Goal: Information Seeking & Learning: Find specific fact

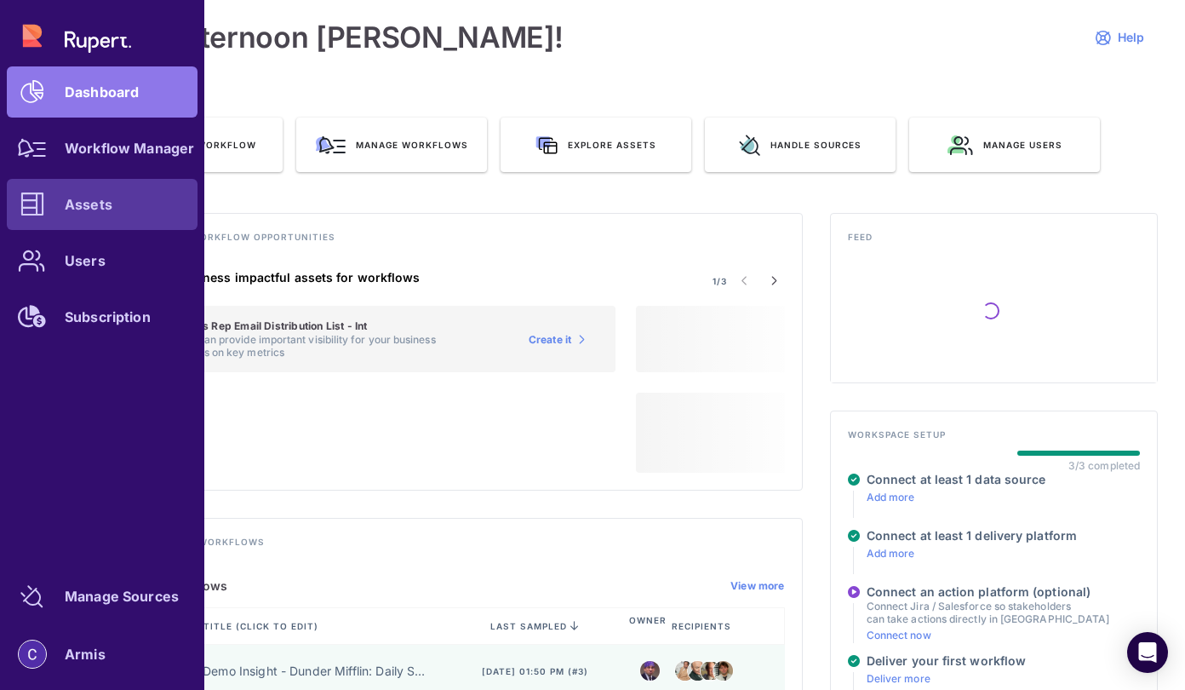
click at [83, 218] on link "Assets" at bounding box center [102, 204] width 191 height 51
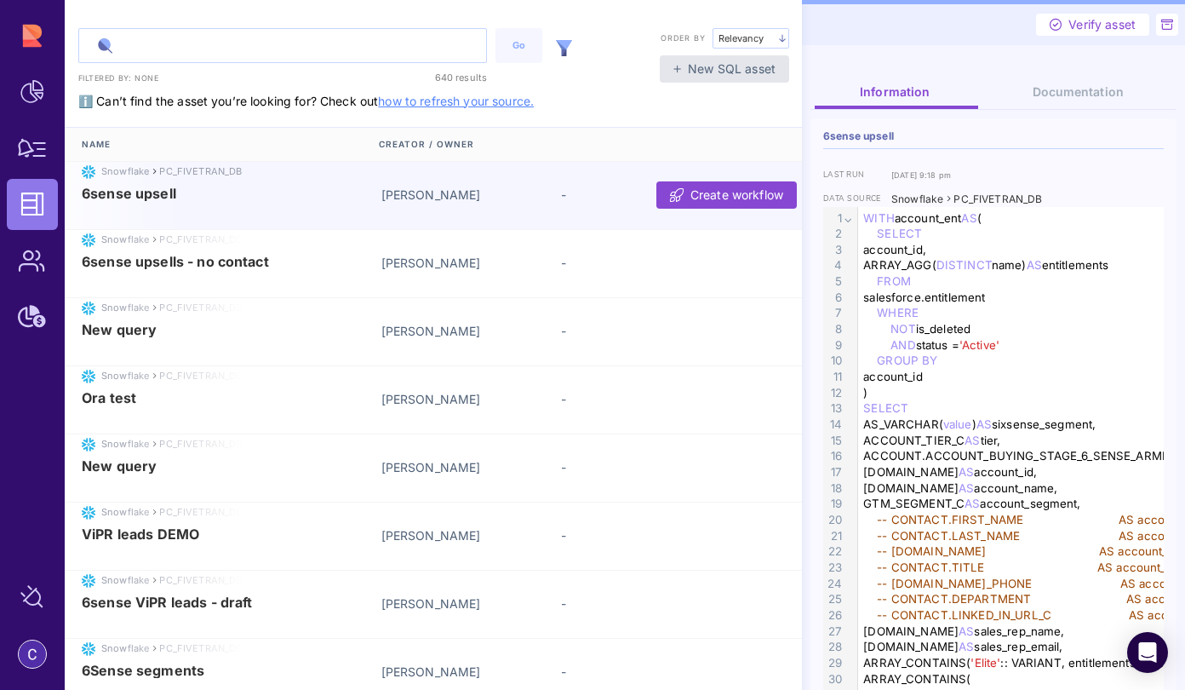
click at [140, 42] on input "text" at bounding box center [282, 45] width 407 height 33
type input "Tripwire"
click at [528, 54] on button "Go" at bounding box center [518, 45] width 47 height 35
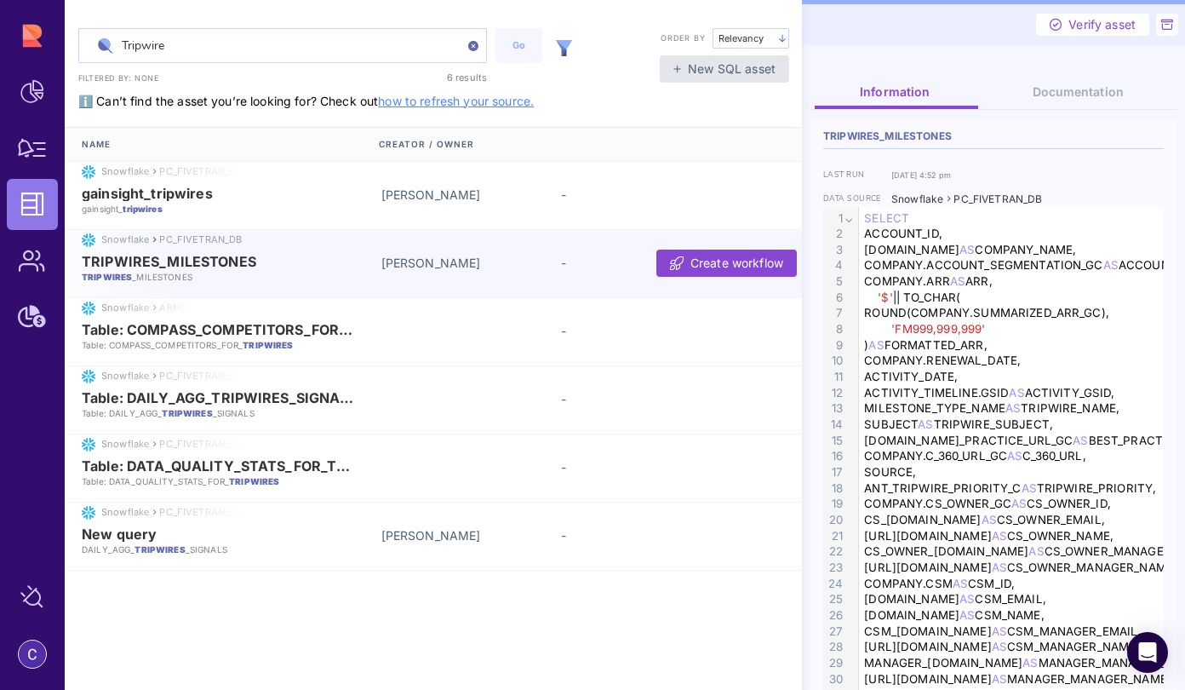
click at [273, 269] on div "TRIPWIRES_MILESTONES TRIPWIRES _MILESTONES" at bounding box center [226, 268] width 288 height 29
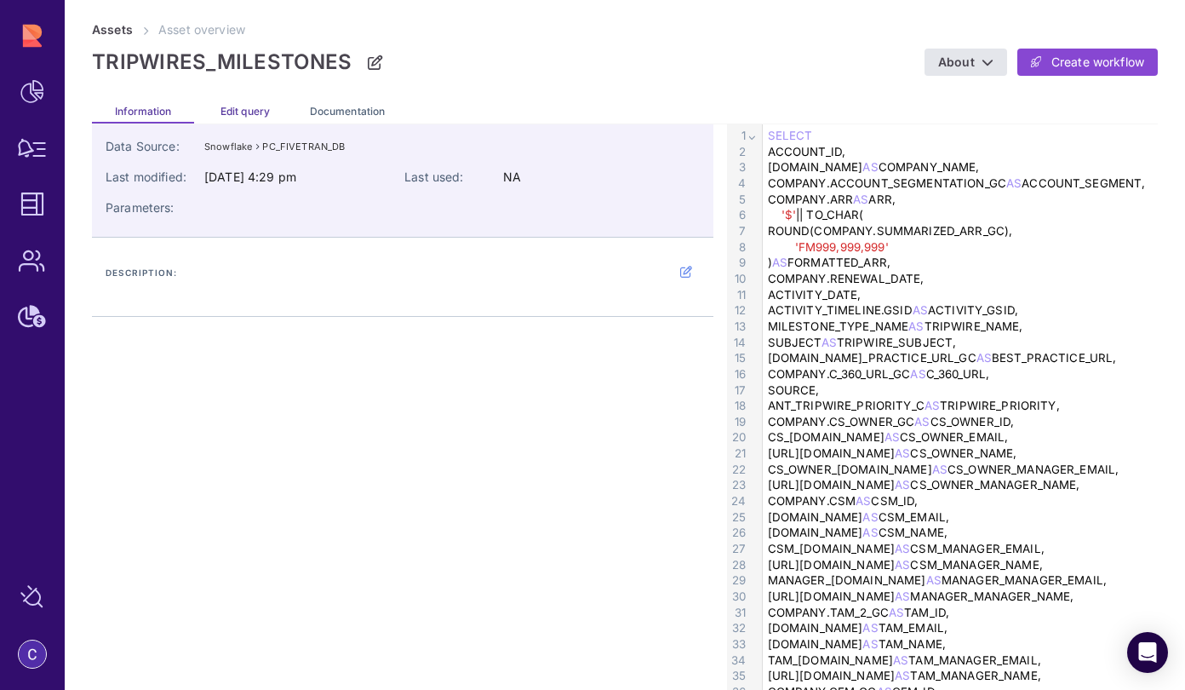
click at [234, 112] on span "Edit query" at bounding box center [245, 111] width 49 height 13
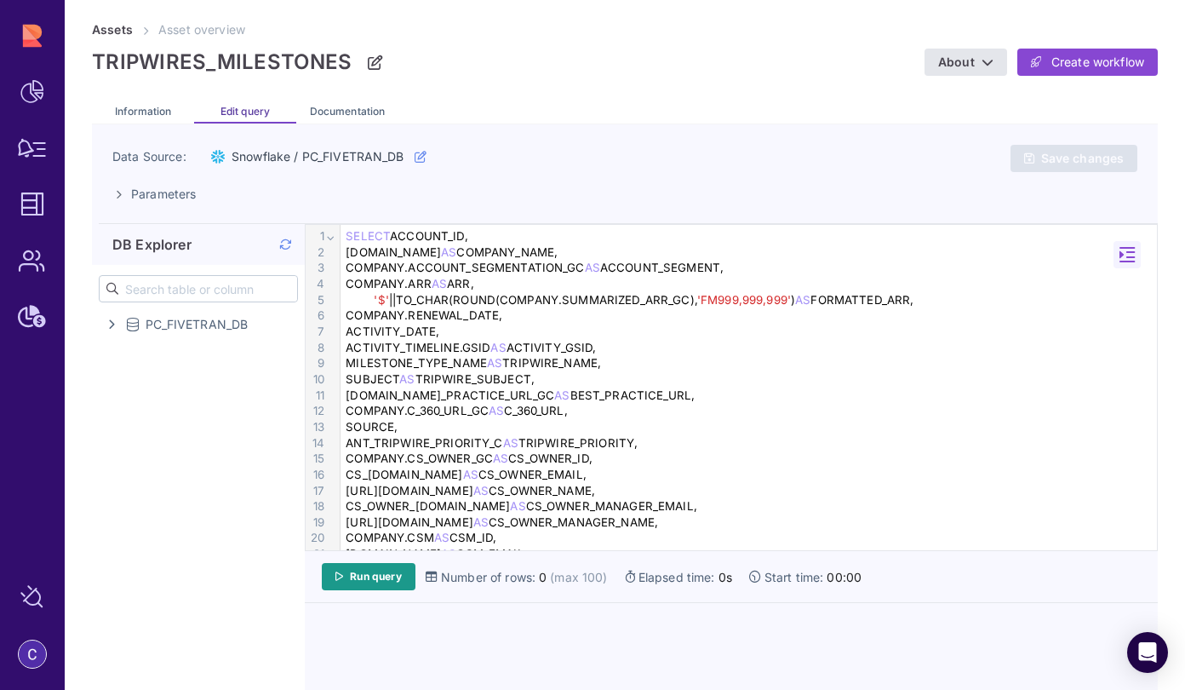
click at [730, 371] on div "SUBJECT AS TRIPWIRE_SUBJECT," at bounding box center [751, 379] width 821 height 16
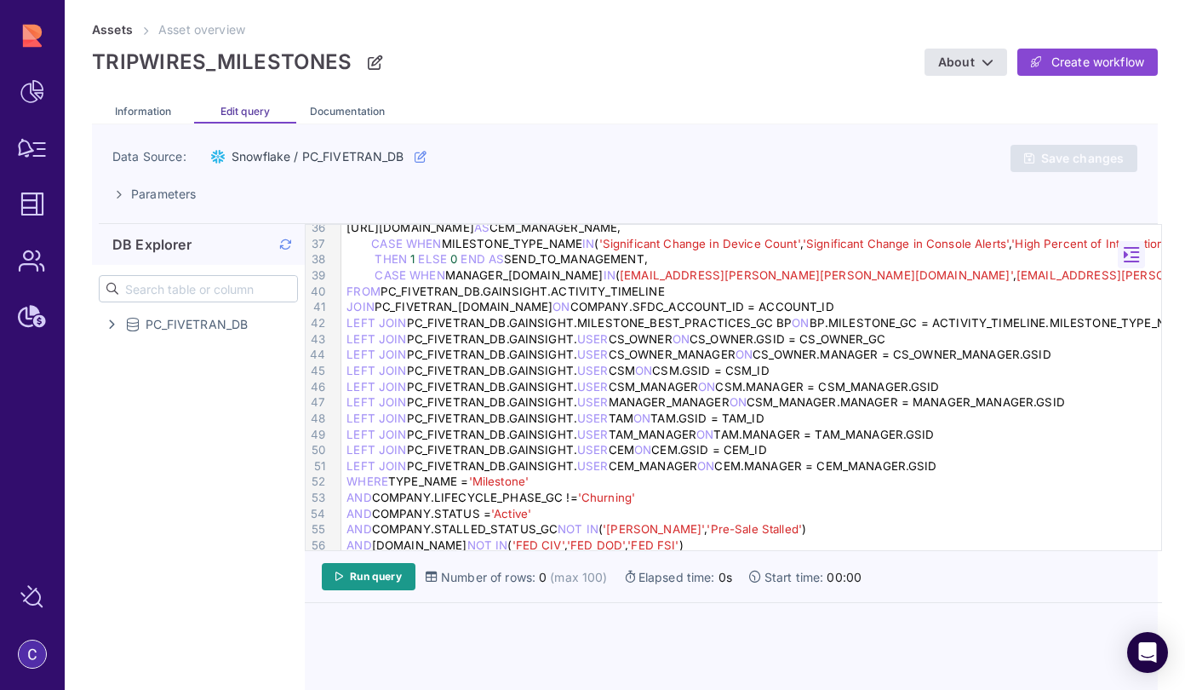
scroll to position [591, 0]
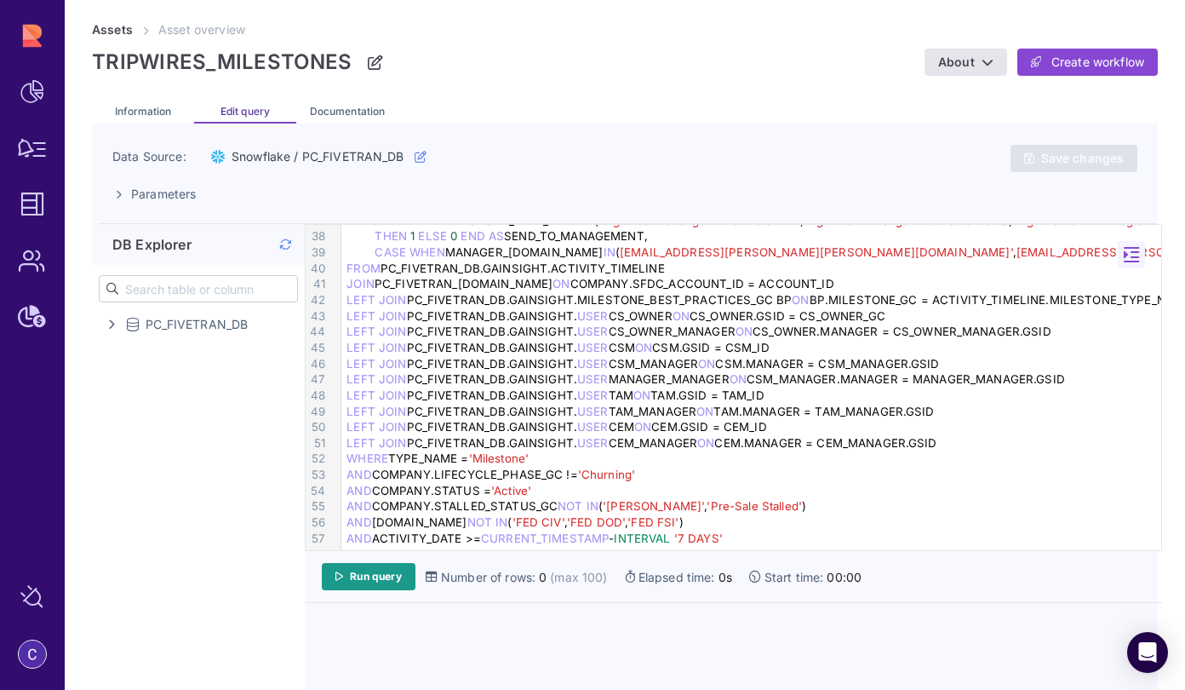
click at [739, 533] on div "AND ACTIVITY_DATE >= CURRENT_TIMESTAMP - INTERVAL '7 DAYS'" at bounding box center [753, 538] width 825 height 16
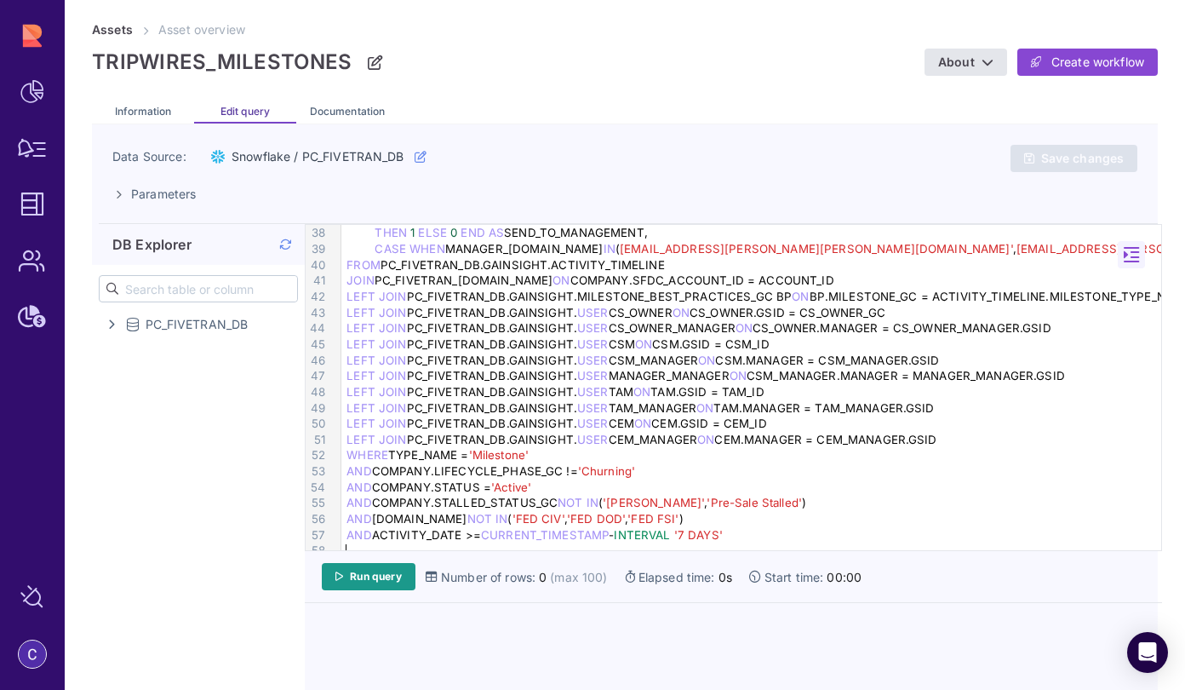
scroll to position [606, 0]
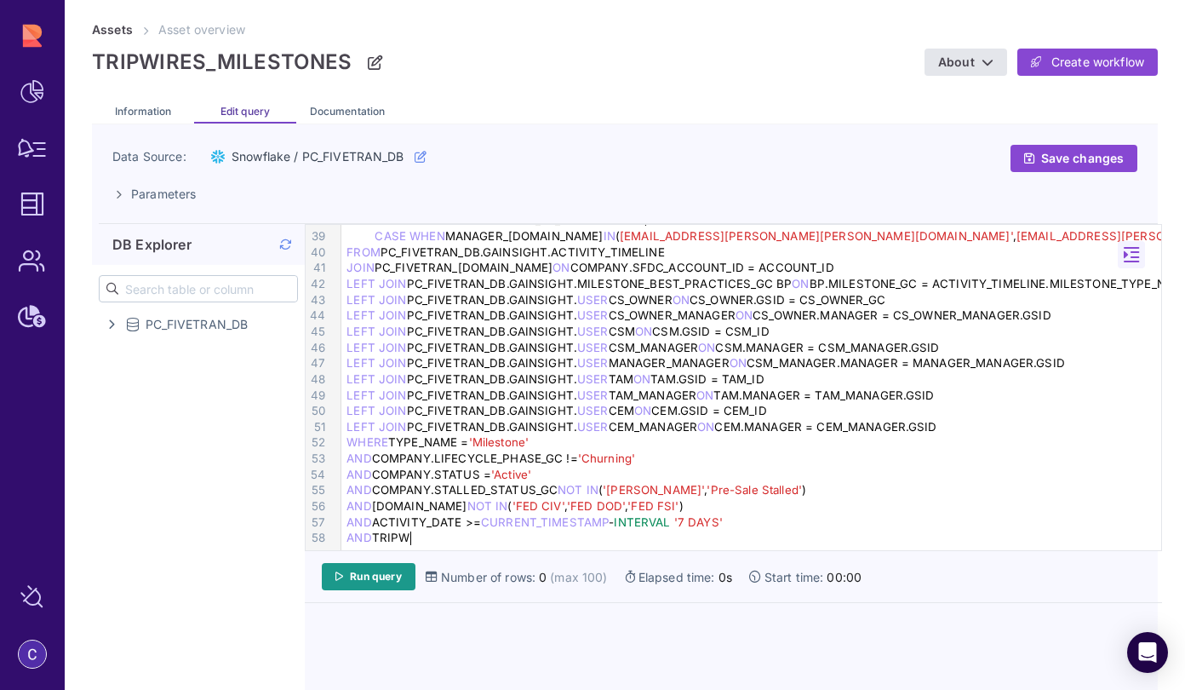
click at [726, 539] on div "AND TRIPW" at bounding box center [753, 538] width 825 height 16
click at [404, 576] on link "Run query" at bounding box center [369, 576] width 94 height 27
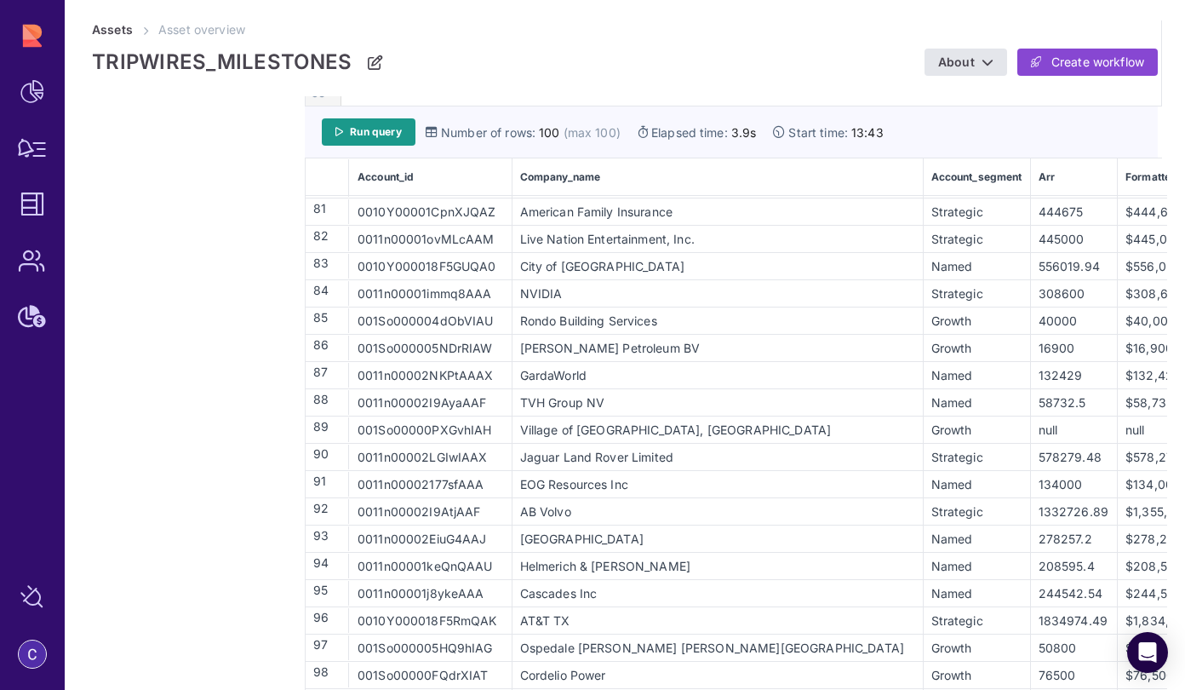
scroll to position [1949, 0]
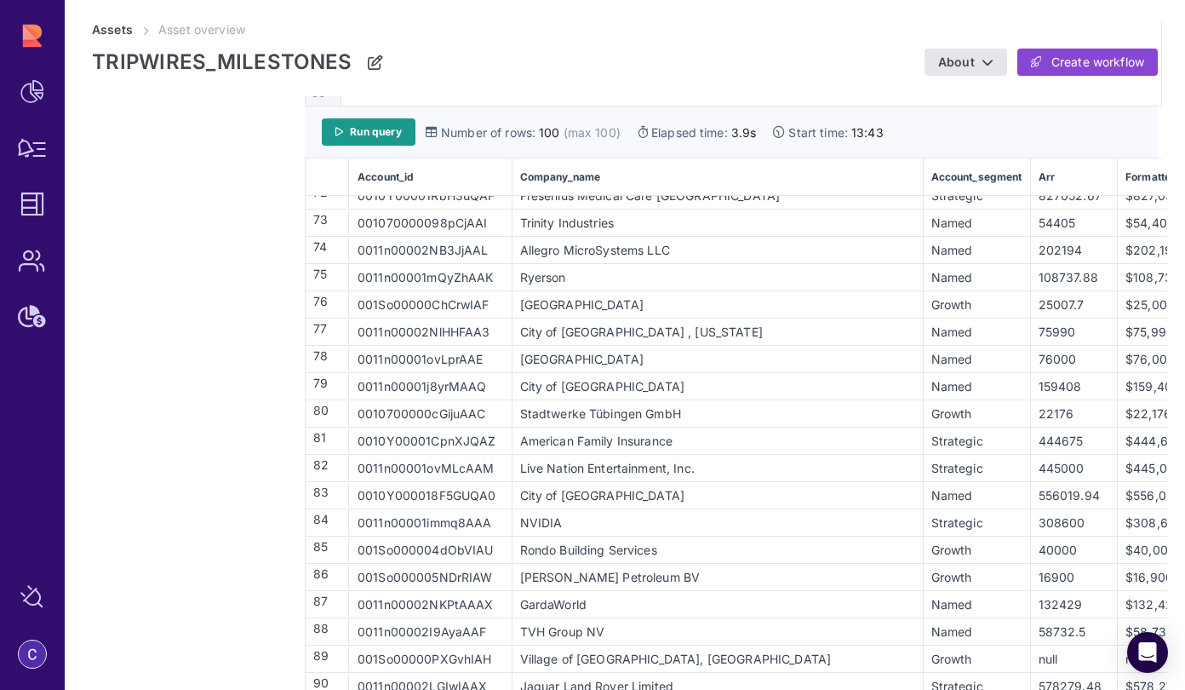
click at [564, 409] on div "Stadtwerke Tübingen GmbH" at bounding box center [717, 413] width 409 height 18
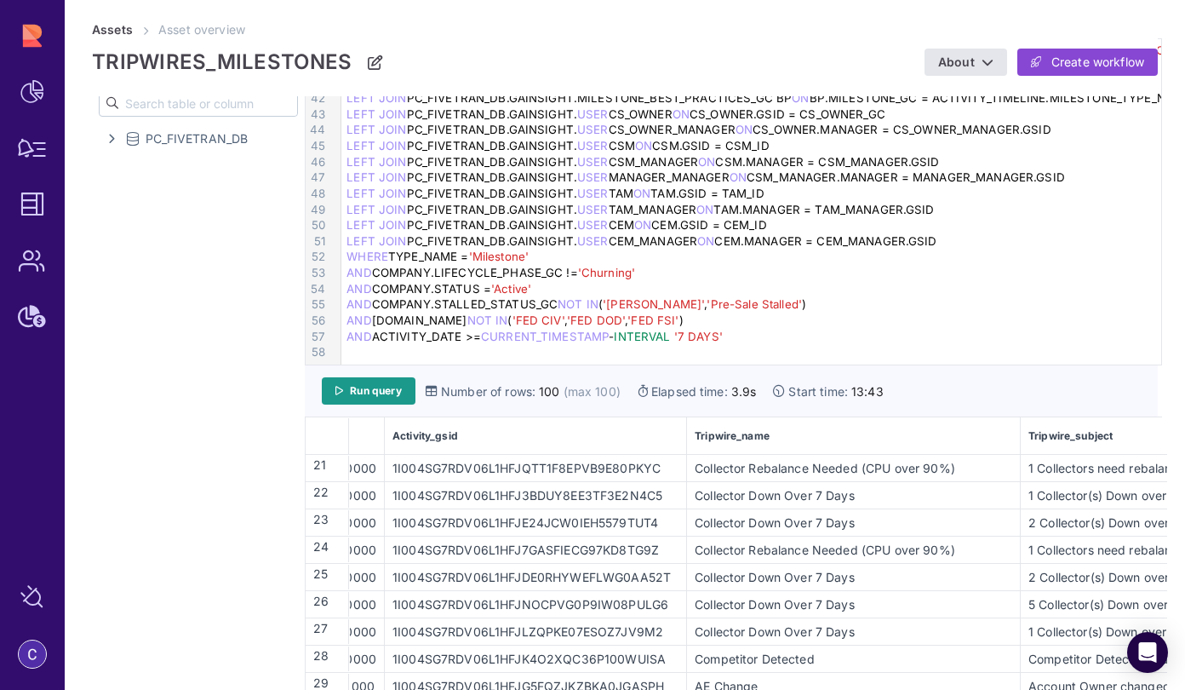
scroll to position [547, 1090]
click at [395, 351] on div at bounding box center [753, 352] width 825 height 16
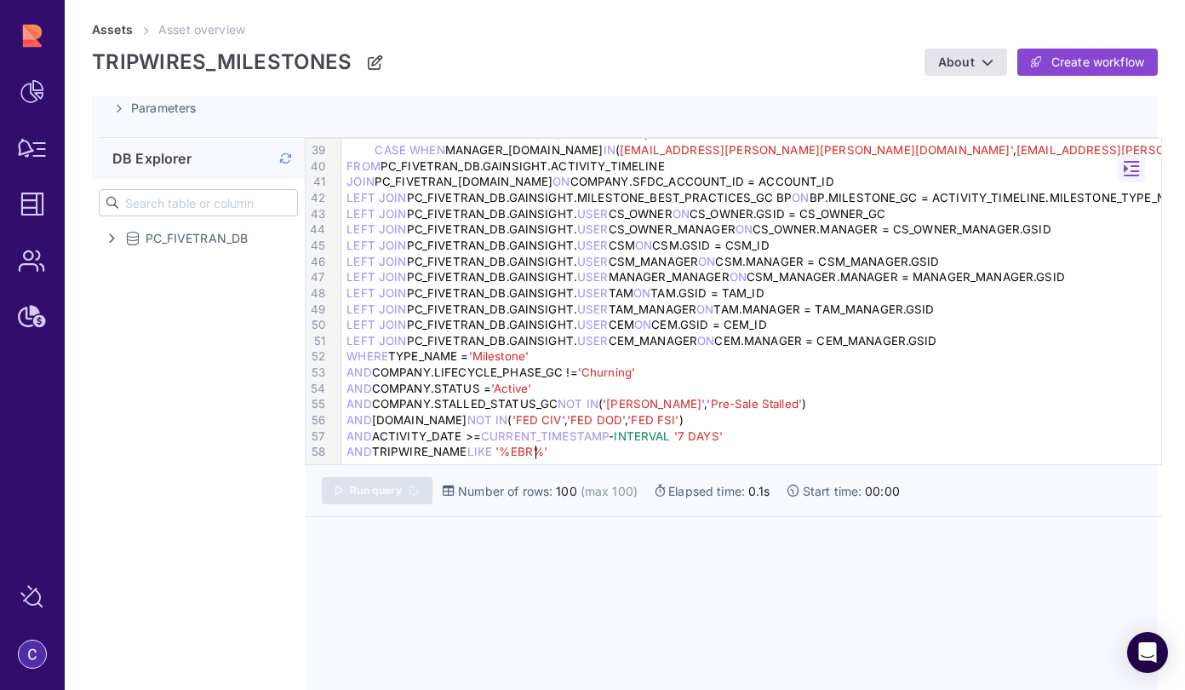
scroll to position [86, 0]
click at [522, 447] on span "'%EBR%'" at bounding box center [521, 451] width 52 height 14
drag, startPoint x: 534, startPoint y: 451, endPoint x: 516, endPoint y: 453, distance: 18.0
click at [516, 453] on span "'%EBR%'" at bounding box center [521, 451] width 52 height 14
click at [392, 496] on span "Run query" at bounding box center [376, 491] width 52 height 14
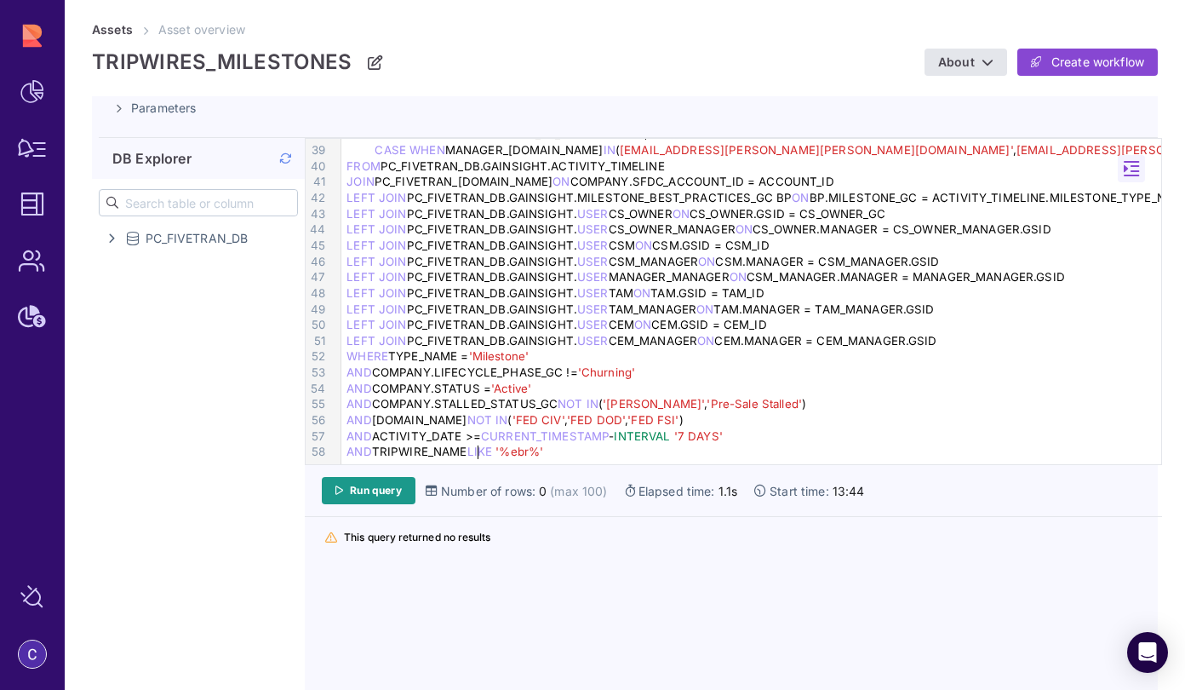
click at [479, 444] on span "LIKE" at bounding box center [480, 451] width 26 height 14
drag, startPoint x: 556, startPoint y: 448, endPoint x: 345, endPoint y: 455, distance: 211.3
click at [345, 455] on div "AND TRIPWIRE_NAME LIKE '%ebr%'" at bounding box center [753, 452] width 825 height 16
click at [352, 483] on link "Run query" at bounding box center [369, 490] width 94 height 27
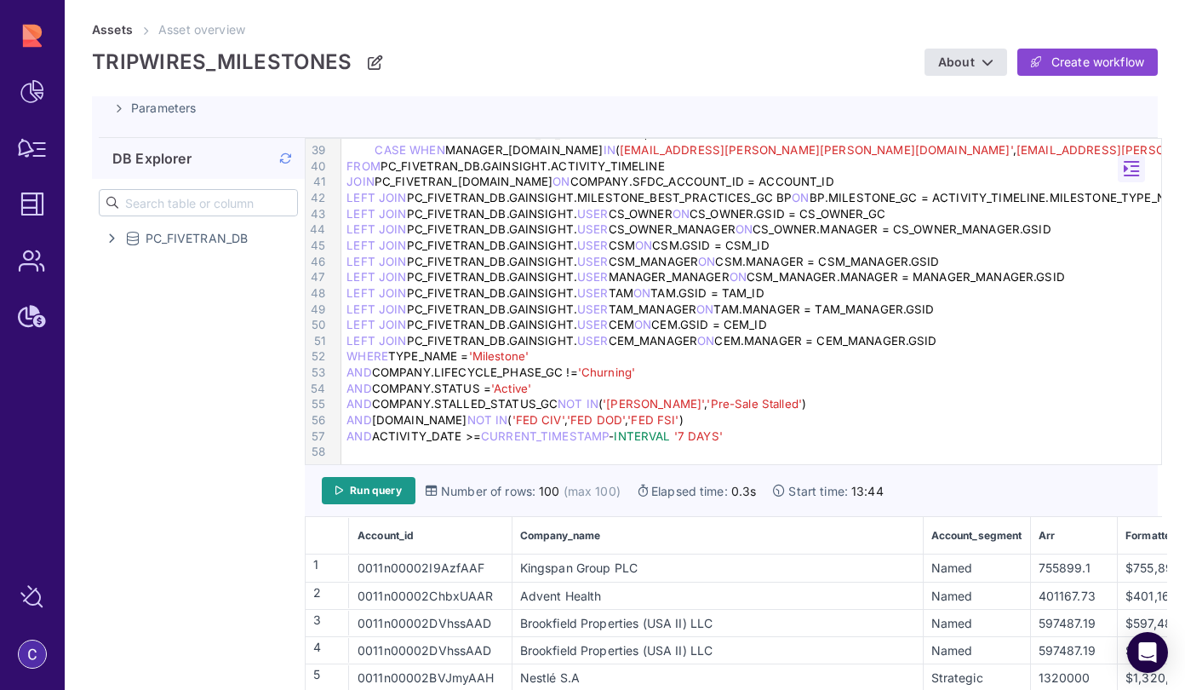
scroll to position [603, 0]
drag, startPoint x: 671, startPoint y: 164, endPoint x: 387, endPoint y: 167, distance: 284.4
click at [387, 167] on div "FROM PC_FIVETRAN_DB.GAINSIGHT.ACTIVITY_TIMELINE" at bounding box center [753, 167] width 825 height 16
drag, startPoint x: 383, startPoint y: 169, endPoint x: 661, endPoint y: 165, distance: 277.6
click at [661, 165] on div "FROM PC_FIVETRAN_DB.GAINSIGHT.ACTIVITY_TIMELINE" at bounding box center [753, 167] width 825 height 16
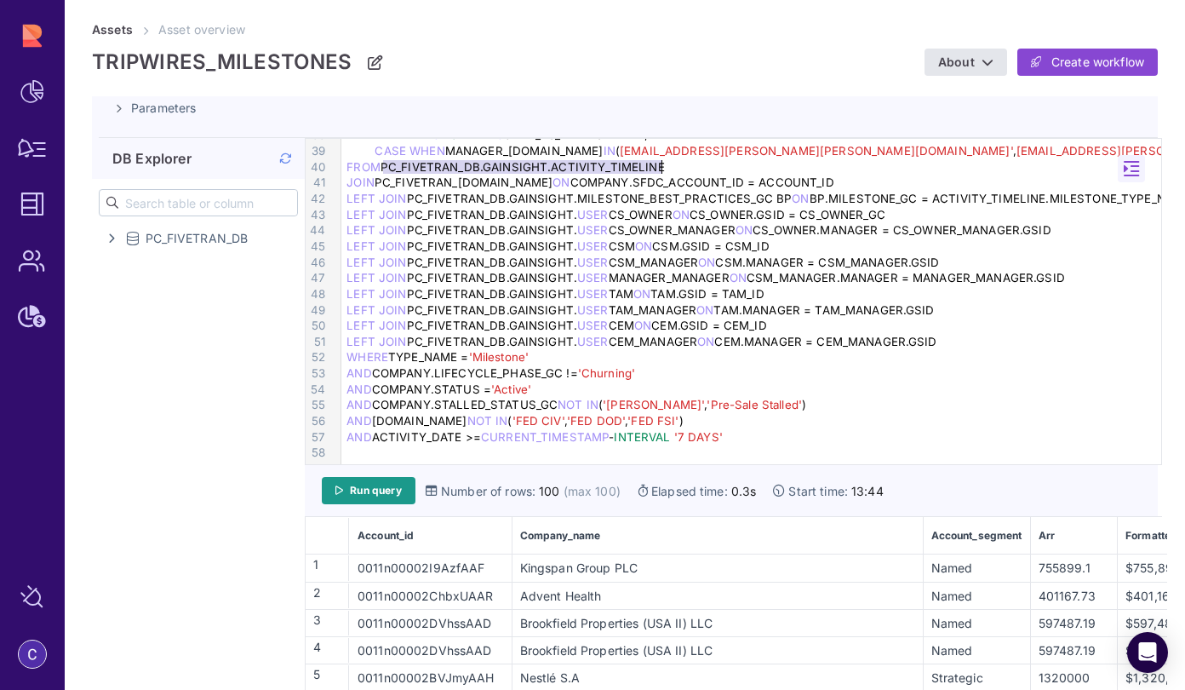
copy div "PC_FIVETRAN_DB.GAINSIGHT.ACTIVITY_TIMELINE"
click at [384, 455] on div at bounding box center [753, 452] width 825 height 16
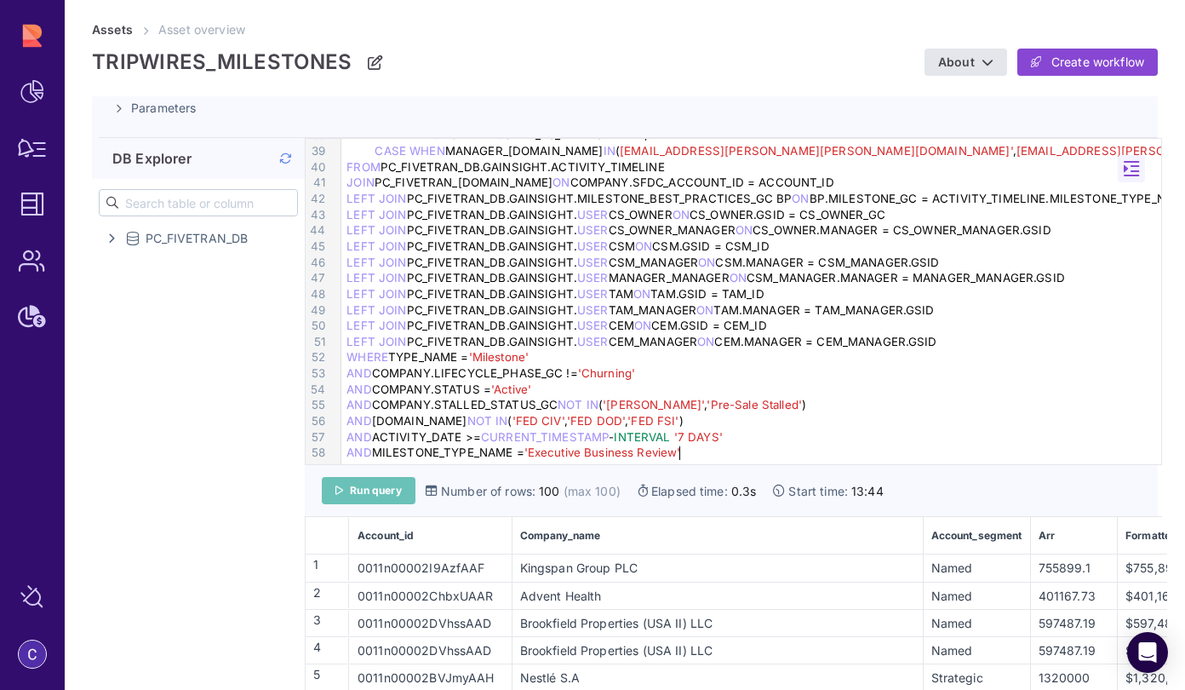
click at [347, 492] on link "Run query" at bounding box center [369, 490] width 94 height 27
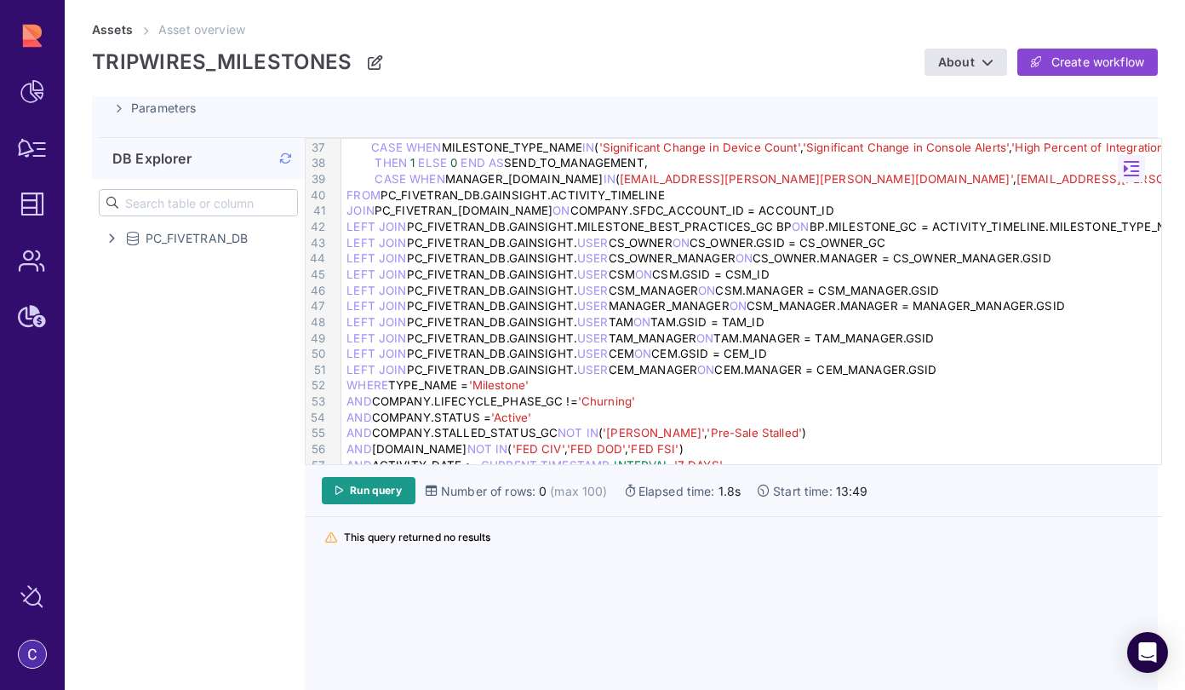
scroll to position [526, 0]
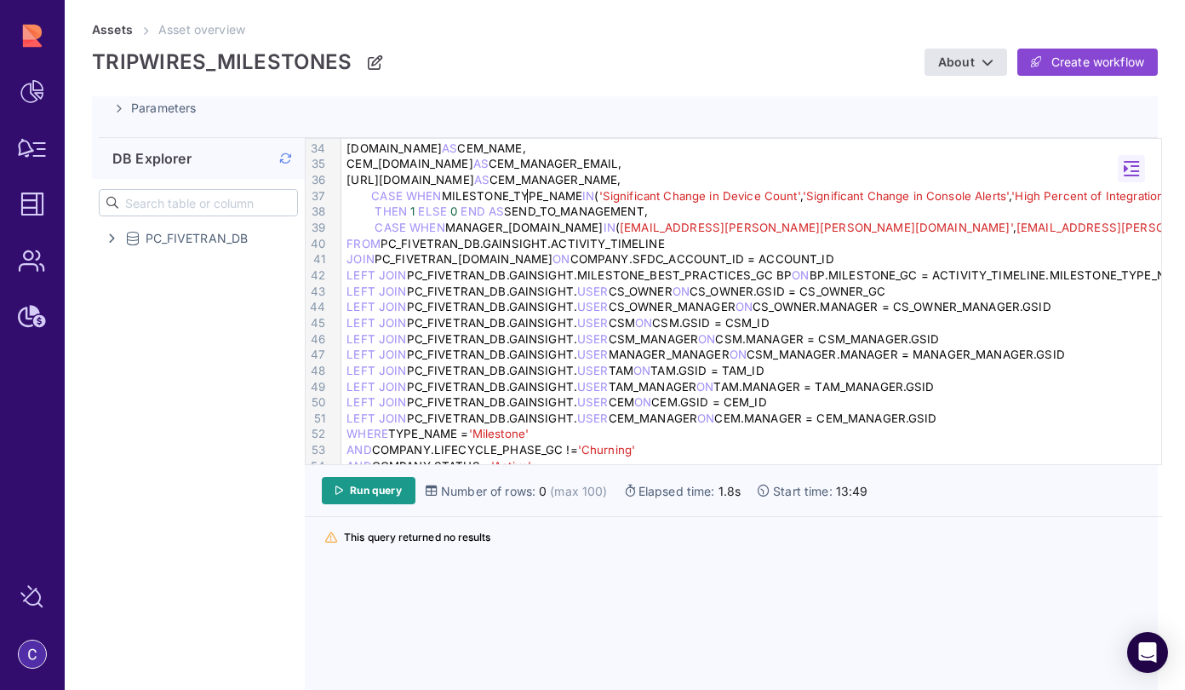
click at [527, 198] on div "CASE WHEN MILESTONE_TYPE_NAME IN ( 'Significant Change in Device Count' , 'Sign…" at bounding box center [753, 196] width 825 height 16
copy div "MILESTONE_TYPE_NAME"
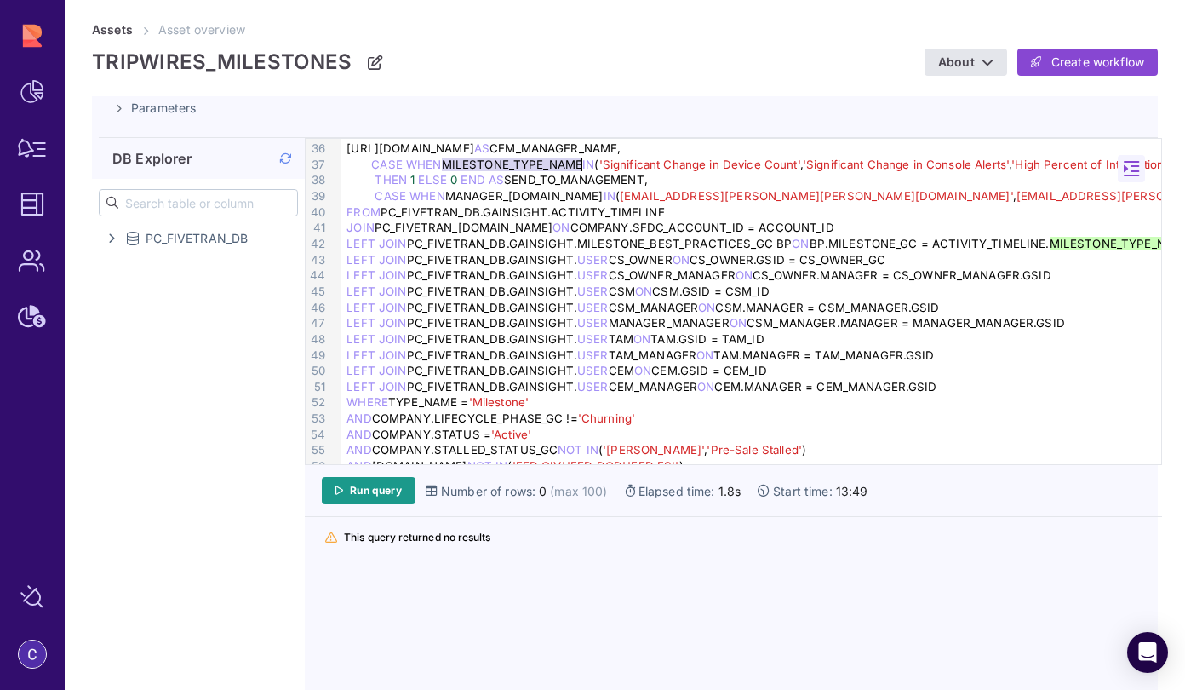
scroll to position [606, 0]
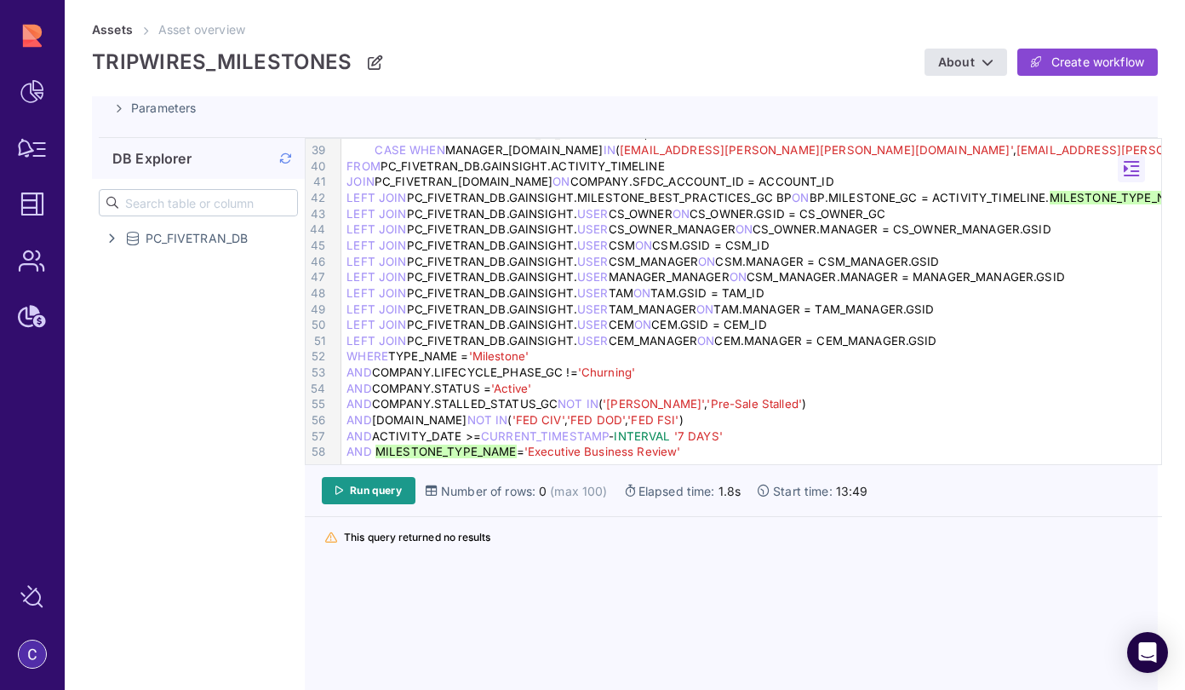
click at [473, 447] on div "AND MILESTONE_TYPE_NAME = 'Executive Business Review'" at bounding box center [753, 452] width 825 height 16
click at [549, 449] on span "'Executive Business Review'" at bounding box center [619, 451] width 157 height 14
click at [516, 451] on div "AND MILESTONE_TYPE_NAME LIKE '%Executive Business Review%'" at bounding box center [753, 452] width 825 height 16
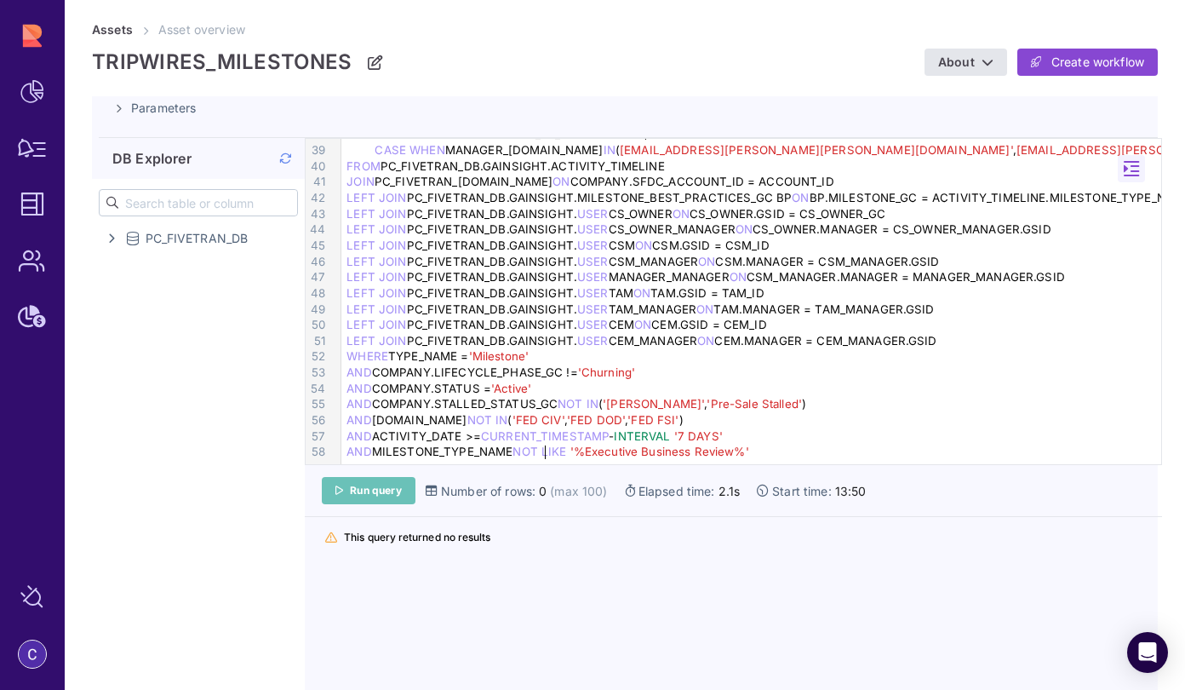
click at [394, 490] on span "Run query" at bounding box center [376, 491] width 52 height 14
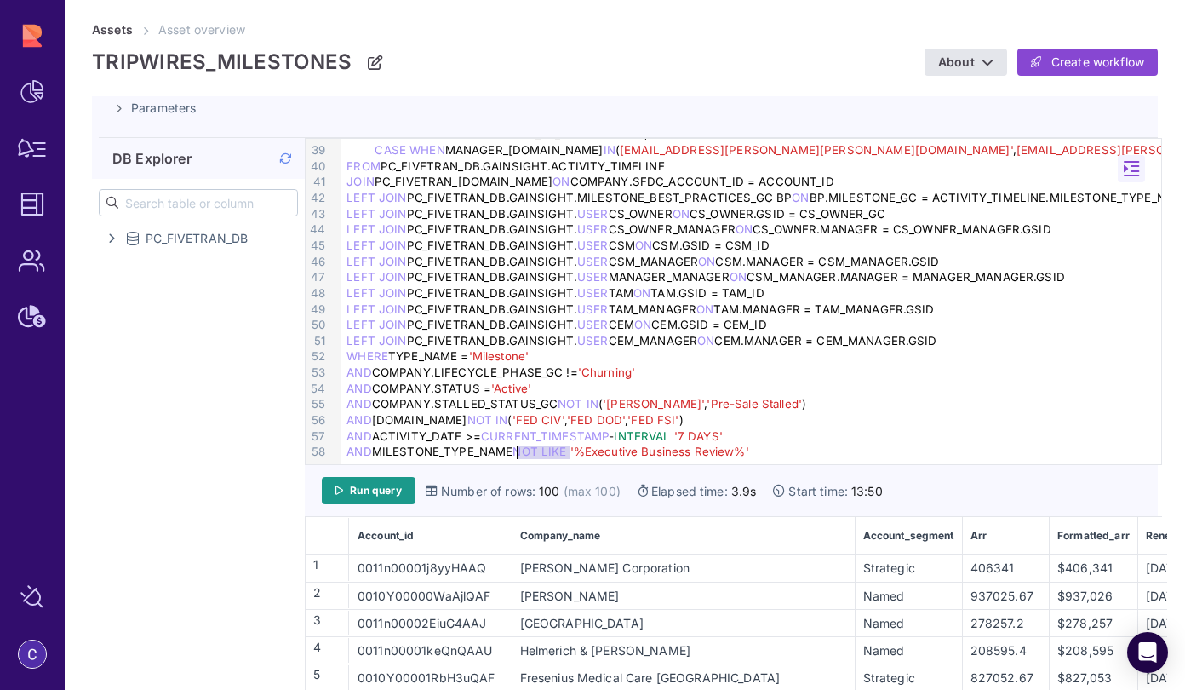
drag, startPoint x: 570, startPoint y: 453, endPoint x: 519, endPoint y: 450, distance: 50.3
click at [519, 450] on div "AND MILESTONE_TYPE_NAME NOT LIKE '%Executive Business Review%'" at bounding box center [753, 452] width 825 height 16
click at [364, 488] on span "Run query" at bounding box center [376, 491] width 52 height 14
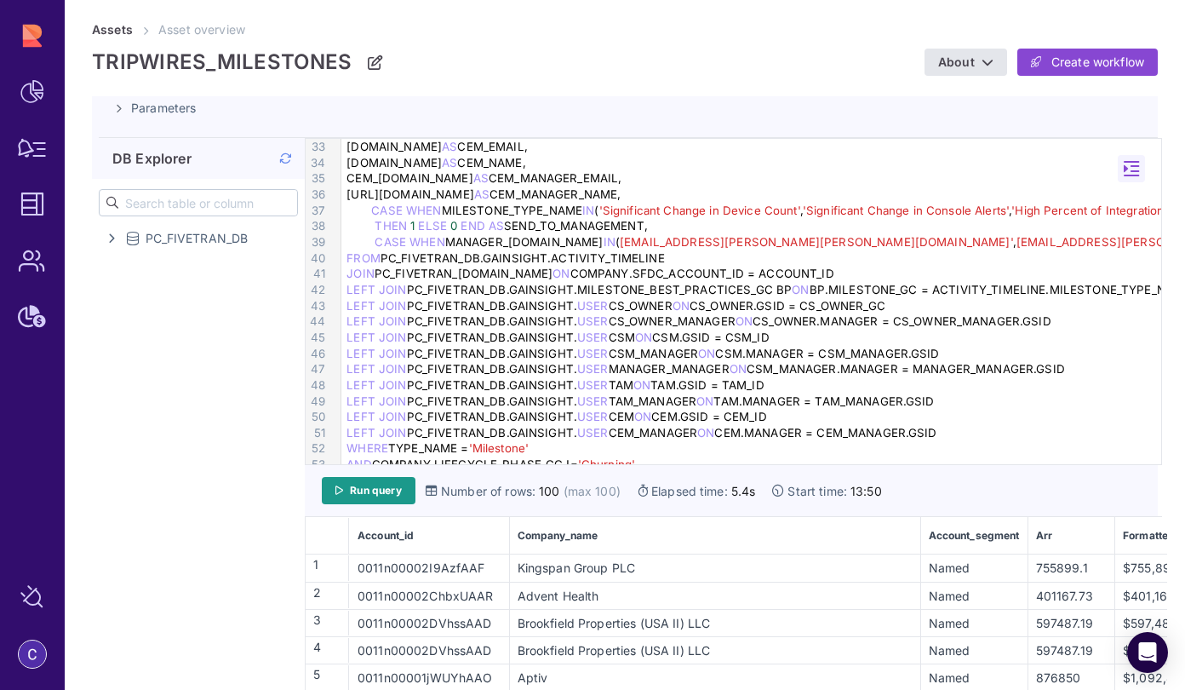
scroll to position [489, 0]
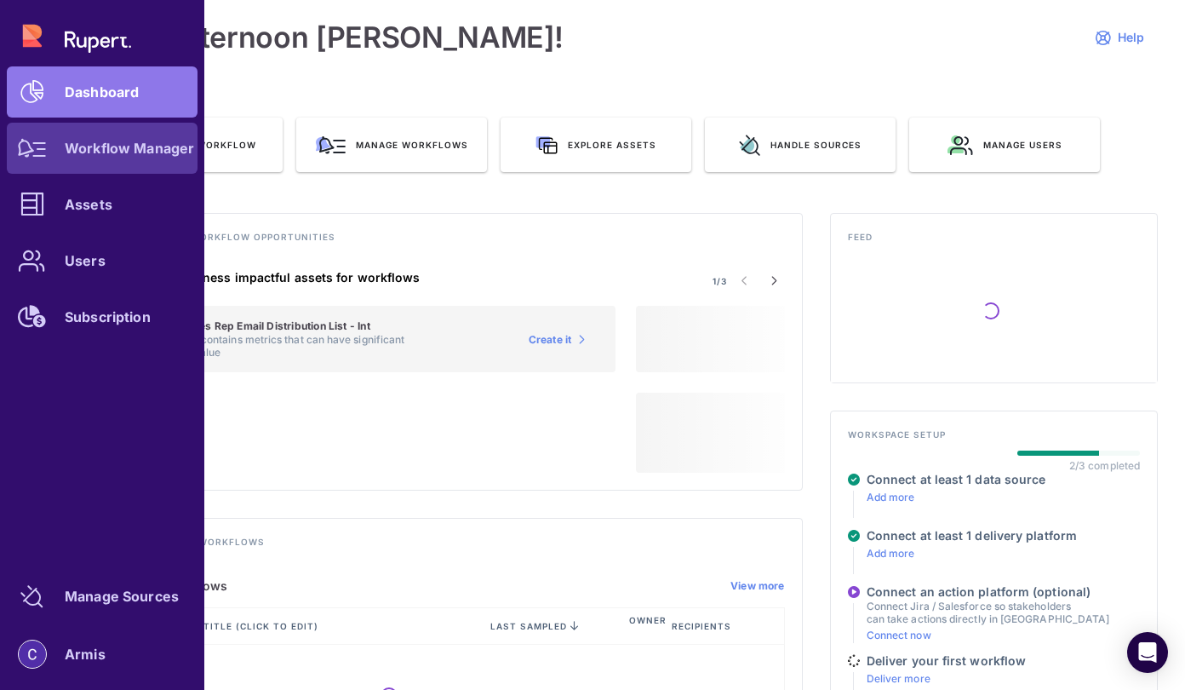
click at [67, 153] on div "Workflow Manager" at bounding box center [129, 148] width 129 height 10
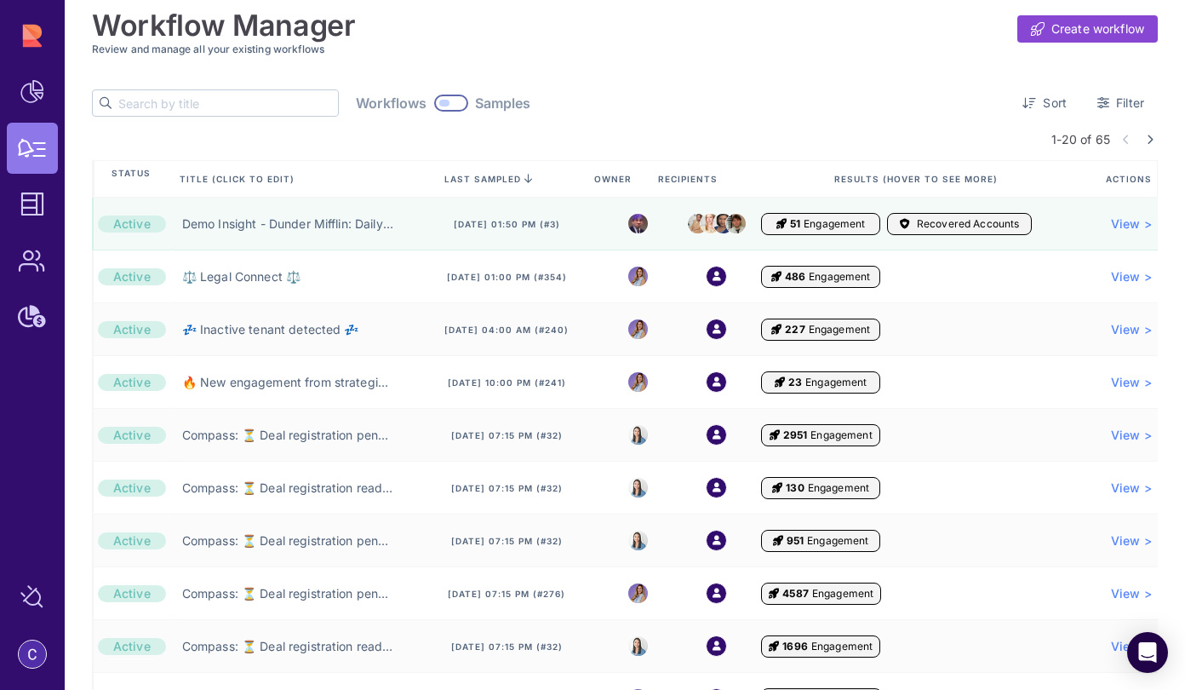
click at [148, 98] on input "text" at bounding box center [228, 103] width 220 height 26
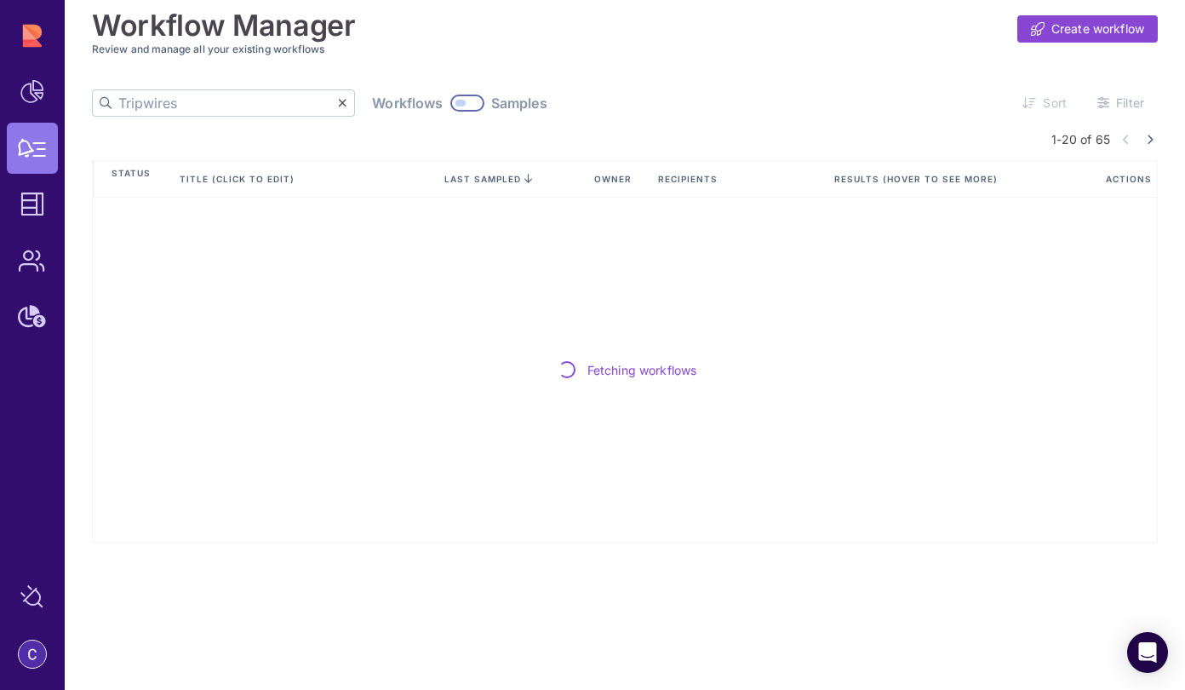
type input "Tripwires"
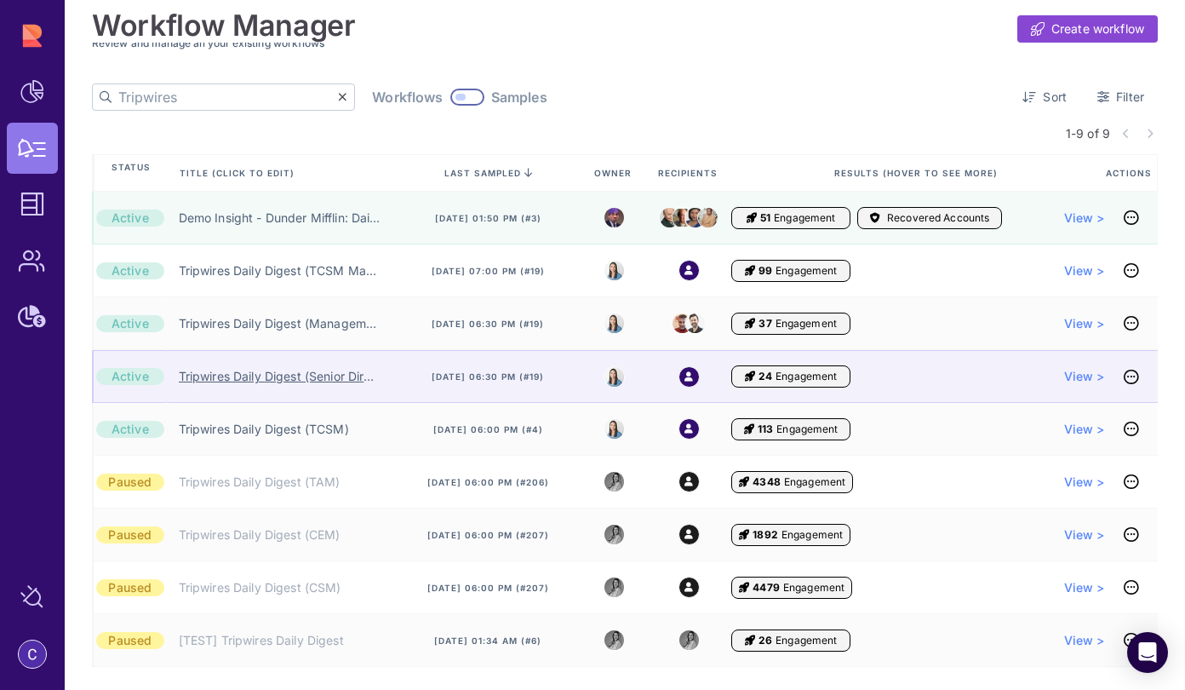
scroll to position [14, 0]
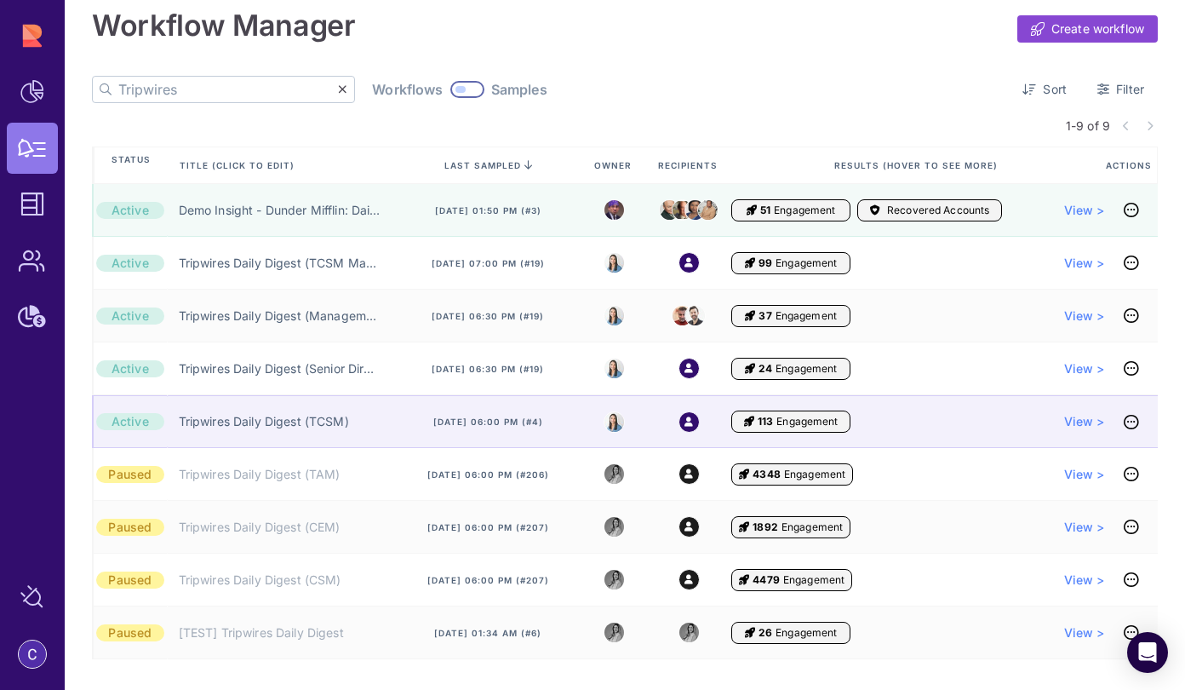
click at [274, 432] on div "Tripwires Daily Digest (TCSM)" at bounding box center [284, 421] width 234 height 53
click at [273, 426] on link "Tripwires Daily Digest (TCSM)" at bounding box center [264, 421] width 170 height 17
